Goal: Transaction & Acquisition: Subscribe to service/newsletter

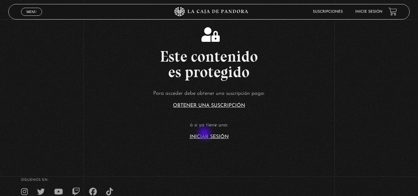
click at [205, 134] on article "Para acceder debe obtener una suscripción paga: Obtener una suscripción ó si ya…" at bounding box center [209, 114] width 418 height 50
click at [209, 138] on link "Iniciar Sesión" at bounding box center [209, 136] width 39 height 5
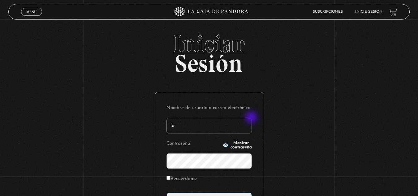
type input "l"
type input "n"
type input "bussoni"
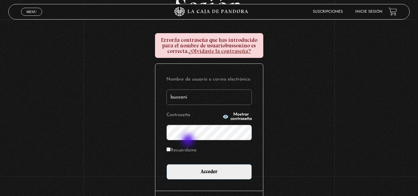
scroll to position [62, 0]
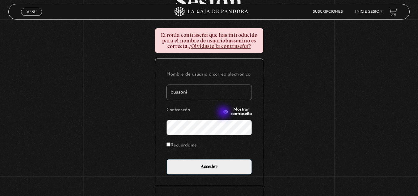
click at [231, 113] on span "Mostrar contraseña" at bounding box center [241, 111] width 21 height 9
click at [167, 159] on input "Acceder" at bounding box center [209, 166] width 85 height 15
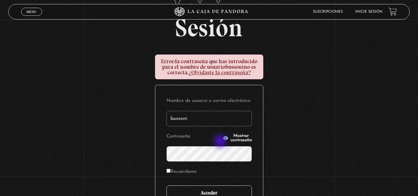
scroll to position [93, 0]
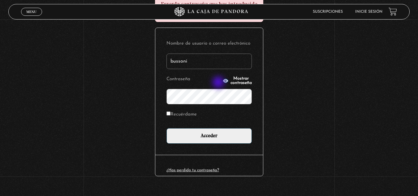
click at [231, 83] on span "Mostrar contraseña" at bounding box center [241, 80] width 21 height 9
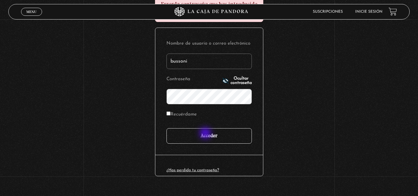
click at [206, 134] on input "Acceder" at bounding box center [209, 135] width 85 height 15
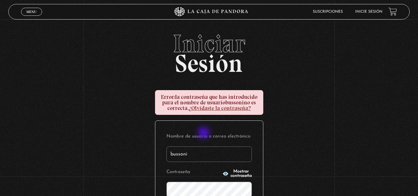
scroll to position [62, 0]
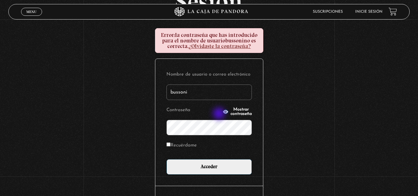
click at [223, 114] on button "Mostrar contraseña" at bounding box center [237, 111] width 29 height 9
click at [208, 98] on input "bussoni" at bounding box center [209, 92] width 85 height 15
click at [167, 159] on input "Acceder" at bounding box center [209, 166] width 85 height 15
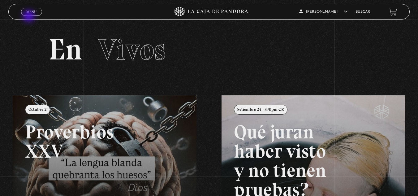
click at [30, 16] on div "Menu Cerrar" at bounding box center [83, 11] width 125 height 15
click at [30, 9] on link "Menu Cerrar" at bounding box center [31, 12] width 21 height 8
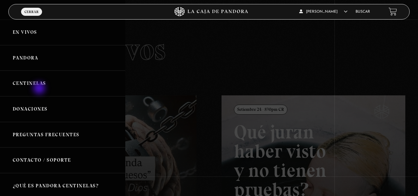
click at [41, 83] on link "Centinelas" at bounding box center [62, 84] width 125 height 26
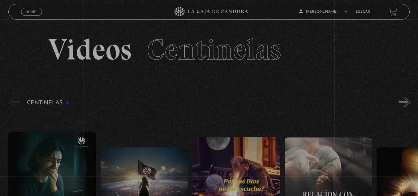
drag, startPoint x: 0, startPoint y: 0, endPoint x: 132, endPoint y: 84, distance: 156.7
click at [132, 84] on section "Videos Centinelas" at bounding box center [209, 58] width 418 height 76
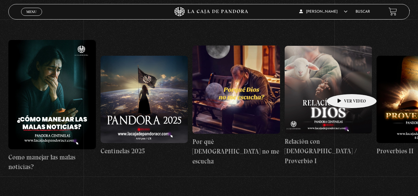
scroll to position [89, 0]
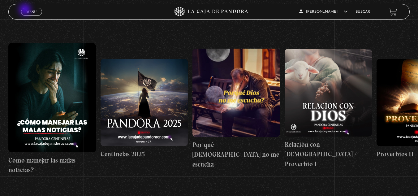
click at [26, 10] on link "Menu Cerrar" at bounding box center [31, 12] width 21 height 8
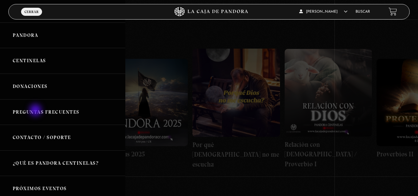
scroll to position [0, 0]
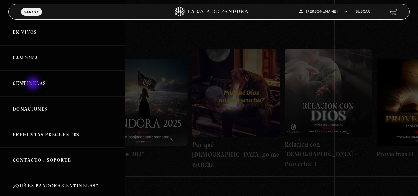
click at [34, 84] on link "Centinelas" at bounding box center [62, 84] width 125 height 26
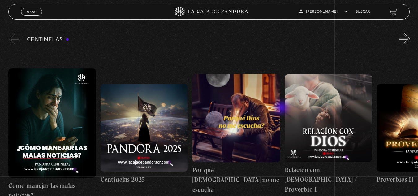
scroll to position [62, 0]
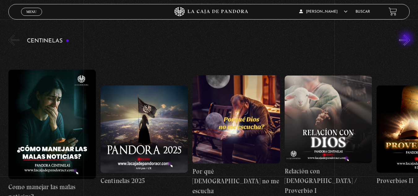
click at [407, 39] on button "»" at bounding box center [404, 40] width 11 height 11
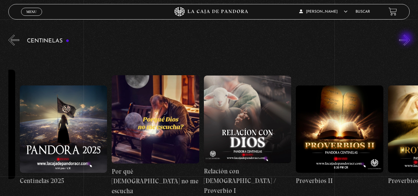
click at [407, 39] on button "»" at bounding box center [404, 40] width 11 height 11
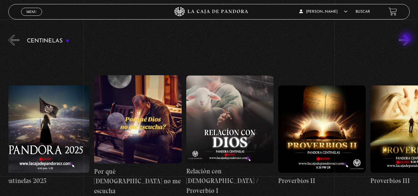
click at [407, 39] on button "»" at bounding box center [404, 40] width 11 height 11
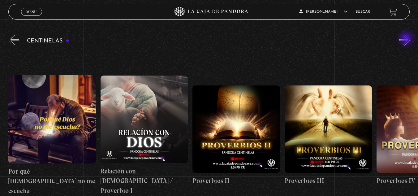
click at [407, 39] on button "»" at bounding box center [404, 40] width 11 height 11
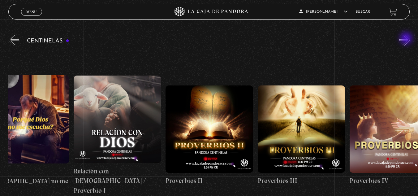
click at [407, 39] on button "»" at bounding box center [404, 40] width 11 height 11
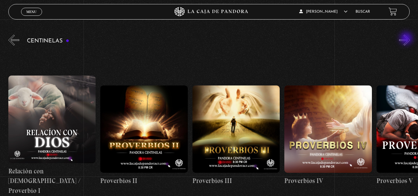
click at [407, 39] on button "»" at bounding box center [404, 40] width 11 height 11
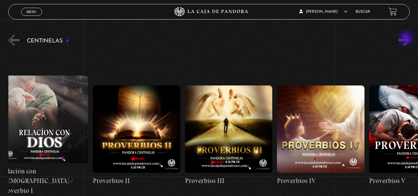
click at [407, 39] on button "»" at bounding box center [404, 40] width 11 height 11
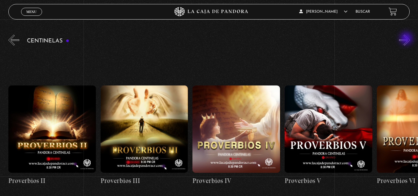
click at [407, 39] on button "»" at bounding box center [404, 40] width 11 height 11
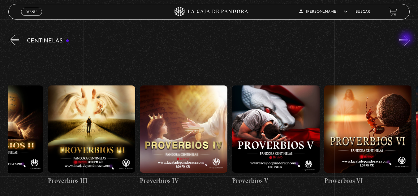
click at [407, 39] on button "»" at bounding box center [404, 40] width 11 height 11
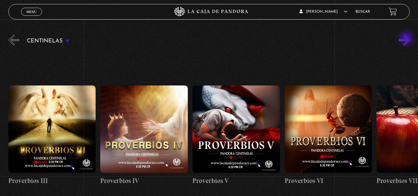
click at [407, 39] on button "»" at bounding box center [404, 40] width 11 height 11
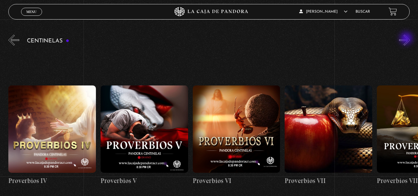
click at [407, 39] on button "»" at bounding box center [404, 40] width 11 height 11
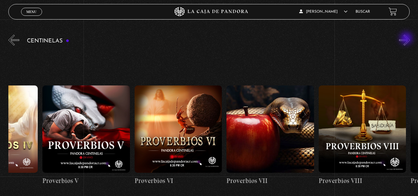
click at [407, 39] on button "»" at bounding box center [404, 40] width 11 height 11
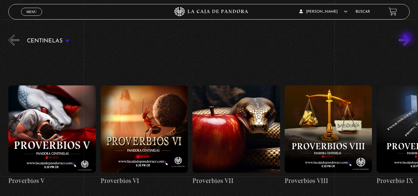
click at [407, 39] on button "»" at bounding box center [404, 40] width 11 height 11
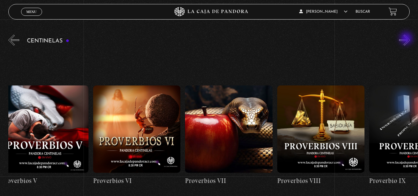
click at [407, 39] on button "»" at bounding box center [404, 40] width 11 height 11
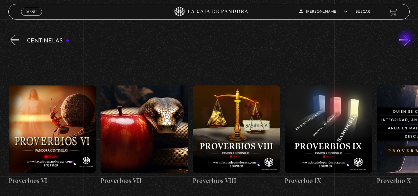
click at [407, 39] on button "»" at bounding box center [404, 40] width 11 height 11
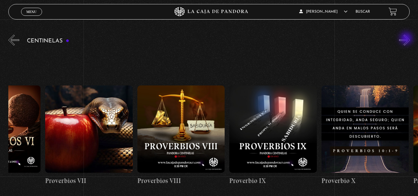
click at [407, 39] on button "»" at bounding box center [404, 40] width 11 height 11
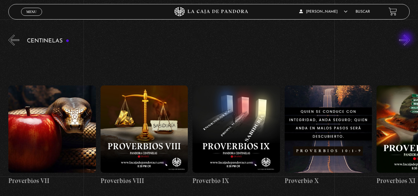
click at [407, 39] on button "»" at bounding box center [404, 40] width 11 height 11
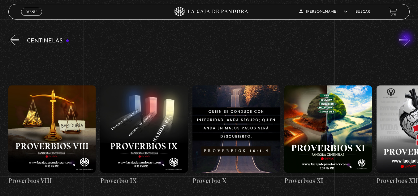
click at [407, 39] on button "»" at bounding box center [404, 40] width 11 height 11
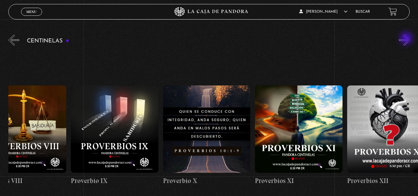
click at [407, 39] on button "»" at bounding box center [404, 40] width 11 height 11
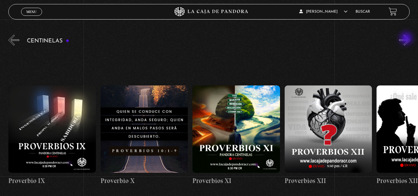
click at [407, 39] on button "»" at bounding box center [404, 40] width 11 height 11
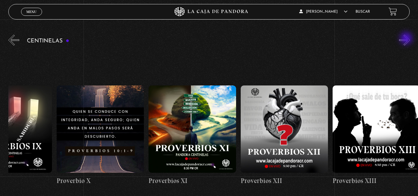
click at [407, 39] on button "»" at bounding box center [404, 40] width 11 height 11
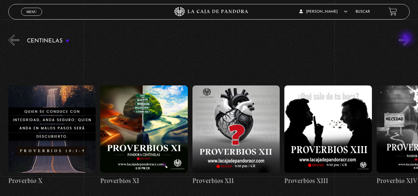
click at [407, 39] on button "»" at bounding box center [404, 40] width 11 height 11
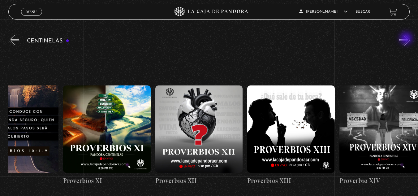
click at [407, 39] on button "»" at bounding box center [404, 40] width 11 height 11
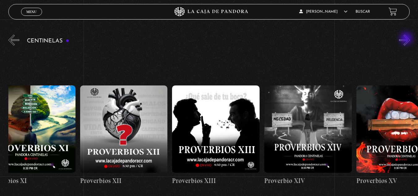
click at [407, 39] on button "»" at bounding box center [404, 40] width 11 height 11
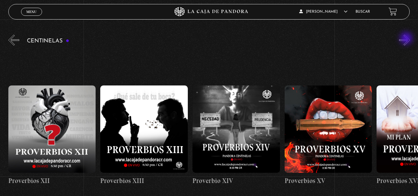
click at [407, 39] on button "»" at bounding box center [404, 40] width 11 height 11
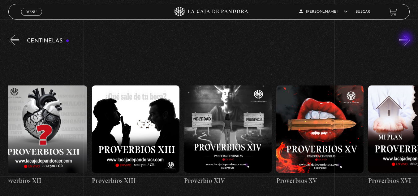
click at [407, 39] on button "»" at bounding box center [404, 40] width 11 height 11
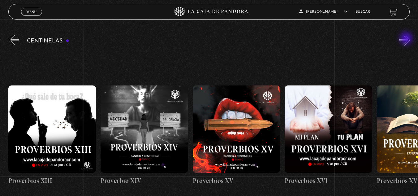
click at [407, 39] on button "»" at bounding box center [404, 40] width 11 height 11
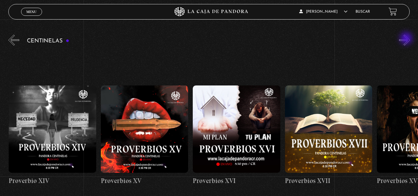
scroll to position [0, 1474]
click at [407, 39] on button "»" at bounding box center [404, 40] width 11 height 11
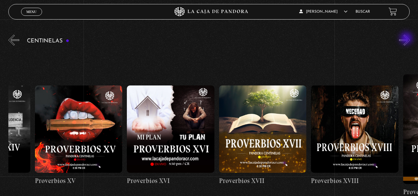
click at [407, 39] on button "»" at bounding box center [404, 40] width 11 height 11
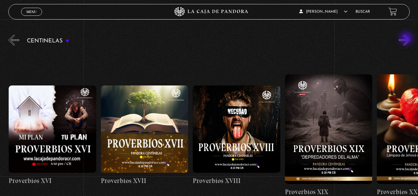
scroll to position [0, 1658]
click at [406, 43] on button "»" at bounding box center [404, 40] width 11 height 11
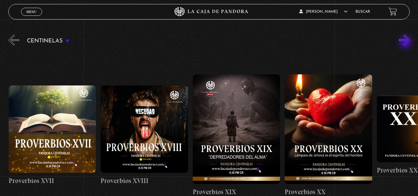
scroll to position [0, 1750]
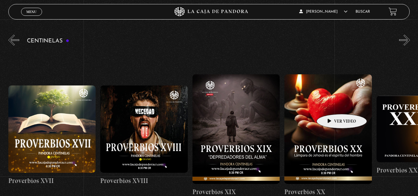
click at [332, 106] on figure at bounding box center [329, 128] width 88 height 109
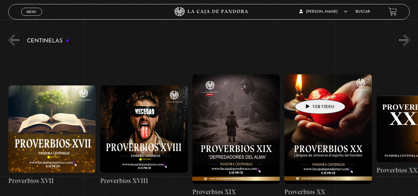
click at [311, 90] on figure at bounding box center [329, 128] width 88 height 109
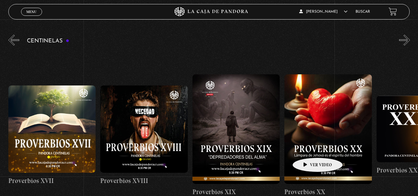
click at [321, 136] on figure at bounding box center [329, 128] width 88 height 109
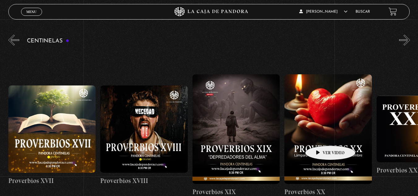
click at [321, 136] on figure at bounding box center [329, 128] width 88 height 109
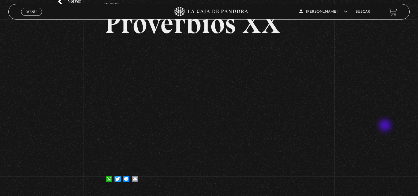
scroll to position [31, 0]
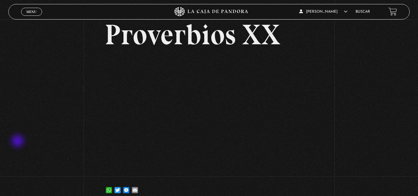
click at [18, 141] on div "Volver 3 junio, 2025 Proverbios XX WhatsApp Twitter Messenger Email" at bounding box center [209, 96] width 418 height 215
click at [30, 9] on link "Menu Cerrar" at bounding box center [31, 12] width 21 height 8
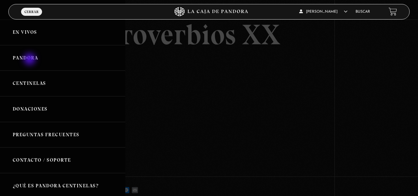
click at [30, 60] on link "Pandora" at bounding box center [62, 58] width 125 height 26
